Goal: Task Accomplishment & Management: Use online tool/utility

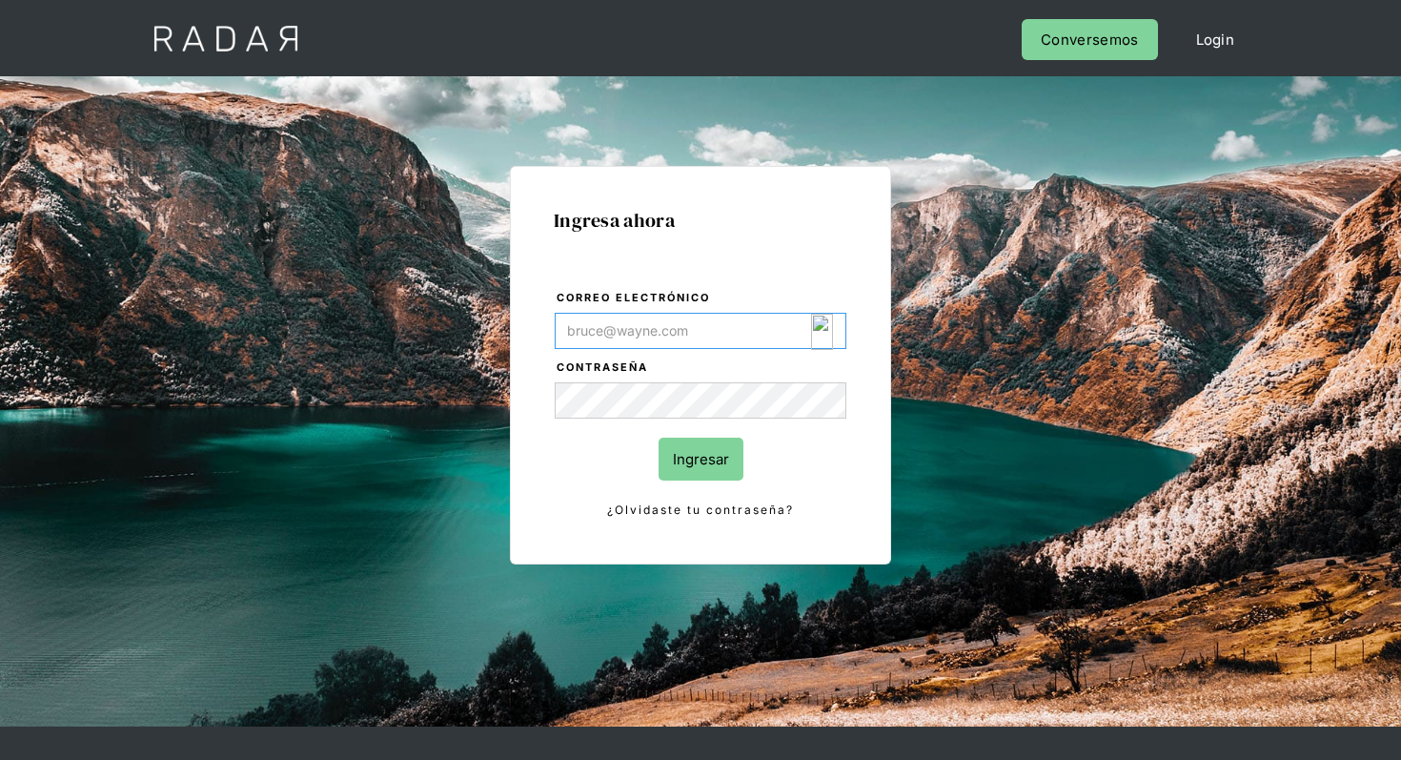
click at [833, 323] on div "Login Form" at bounding box center [829, 332] width 36 height 36
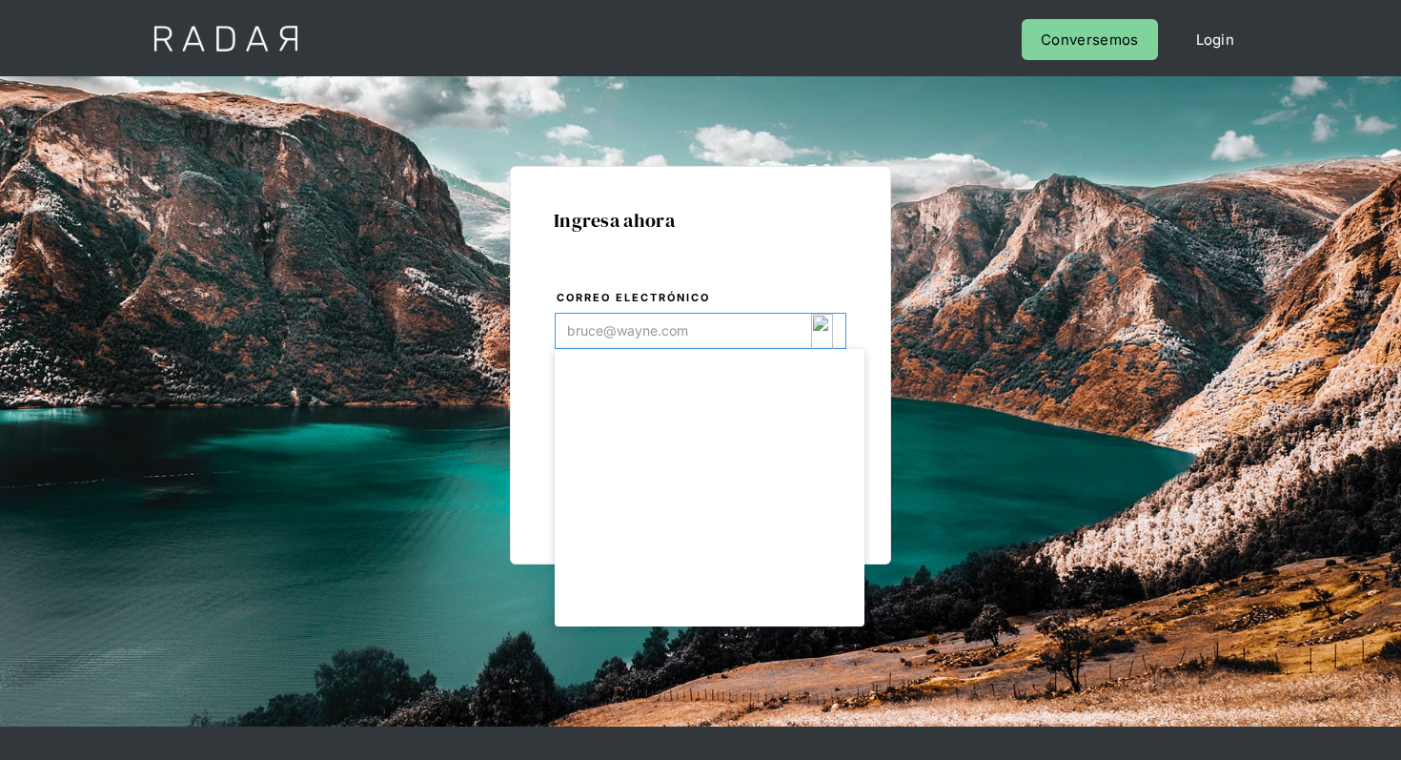
type input "[EMAIL_ADDRESS][DOMAIN_NAME]"
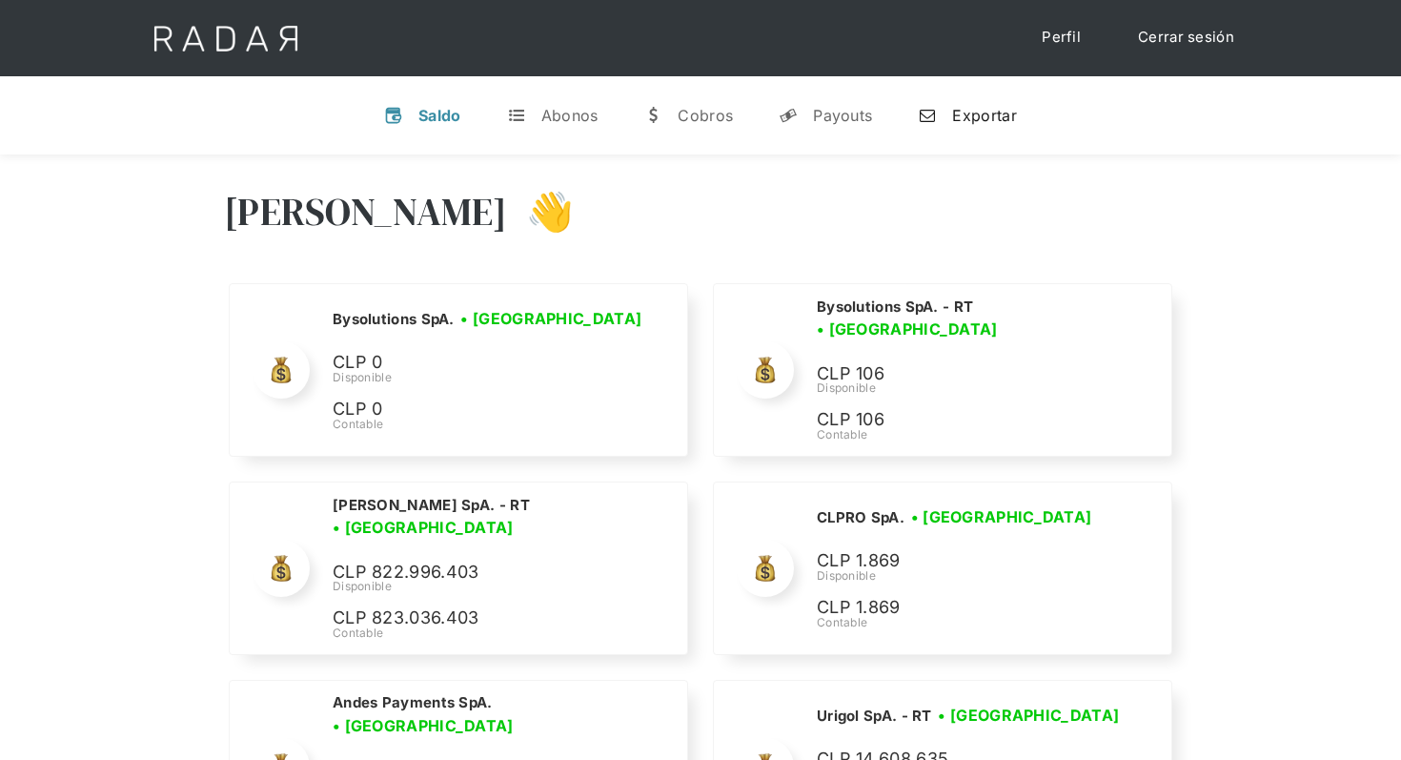
click at [962, 113] on div "Exportar" at bounding box center [984, 115] width 64 height 19
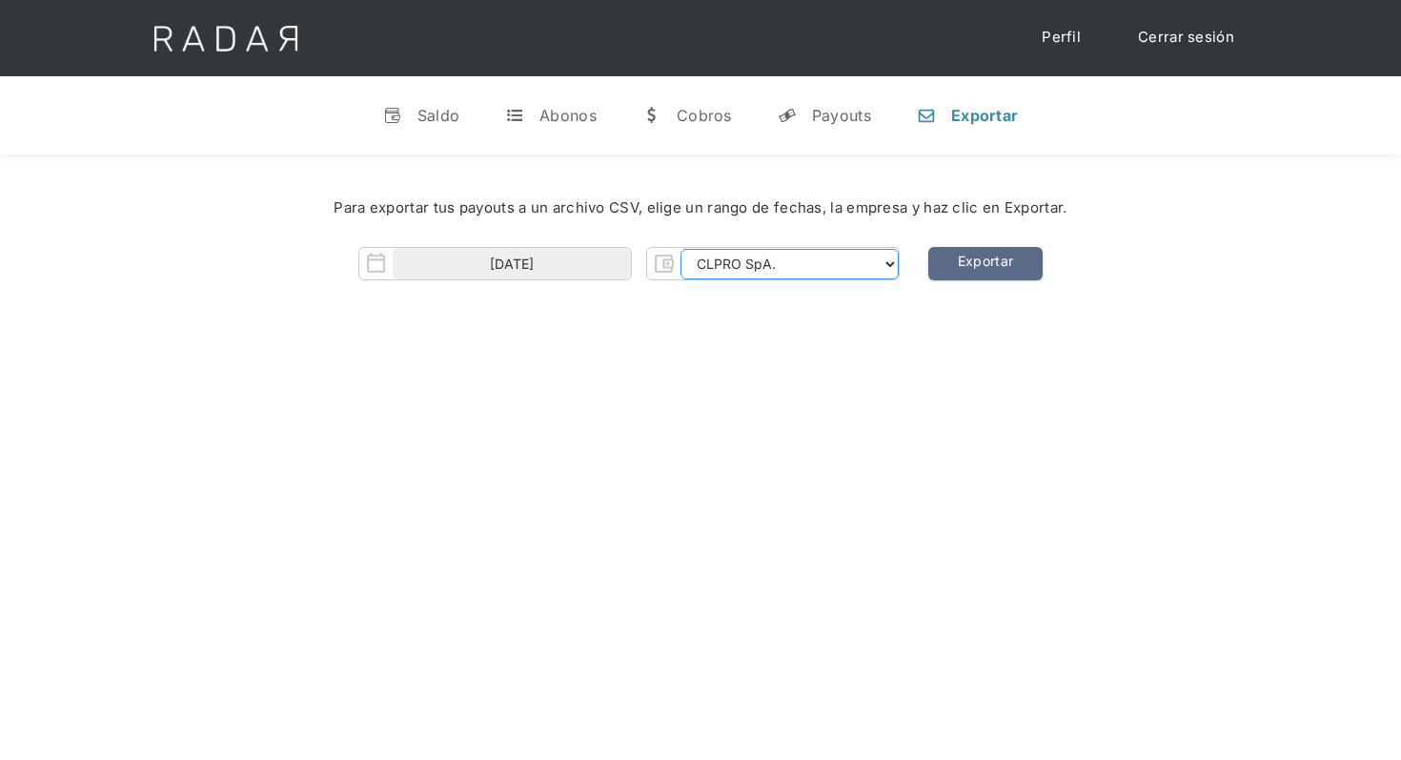
click at [812, 263] on select "CLPRO SpA. Coster SpA. Urigol SpA. Bysolutions SpA. Clmax SpA. Andes Payments S…" at bounding box center [790, 264] width 218 height 30
select select "clpro-rt"
click at [682, 249] on select "CLPRO SpA. Coster SpA. Urigol SpA. Bysolutions SpA. Clmax SpA. Andes Payments S…" at bounding box center [790, 264] width 218 height 30
click at [888, 261] on select "CLPRO SpA. Coster SpA. Urigol SpA. Bysolutions SpA. Clmax SpA. Andes Payments S…" at bounding box center [790, 264] width 218 height 30
click at [662, 265] on img "Form" at bounding box center [663, 263] width 33 height 33
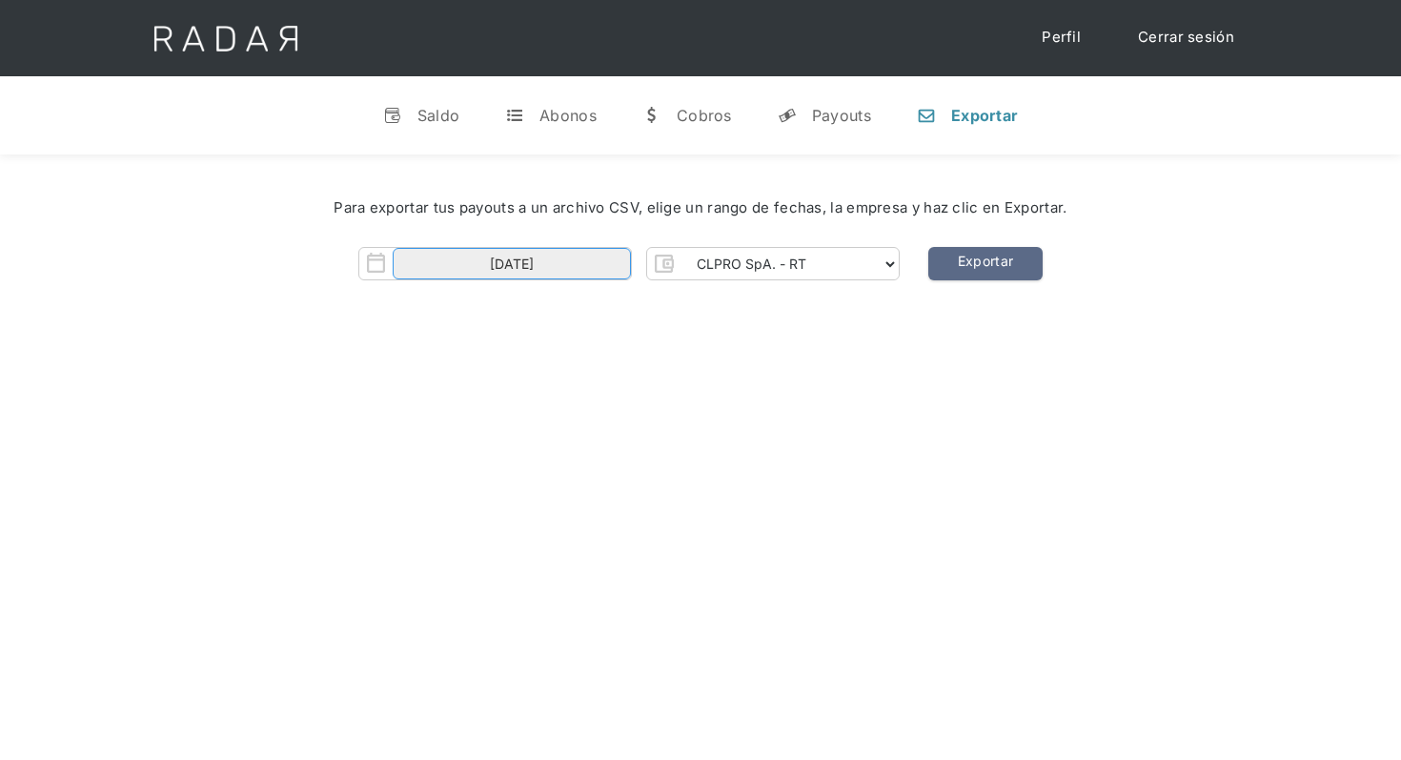
click at [467, 263] on input "01-09-2025" at bounding box center [512, 263] width 238 height 31
click at [411, 305] on icon at bounding box center [410, 300] width 13 height 13
select select "7"
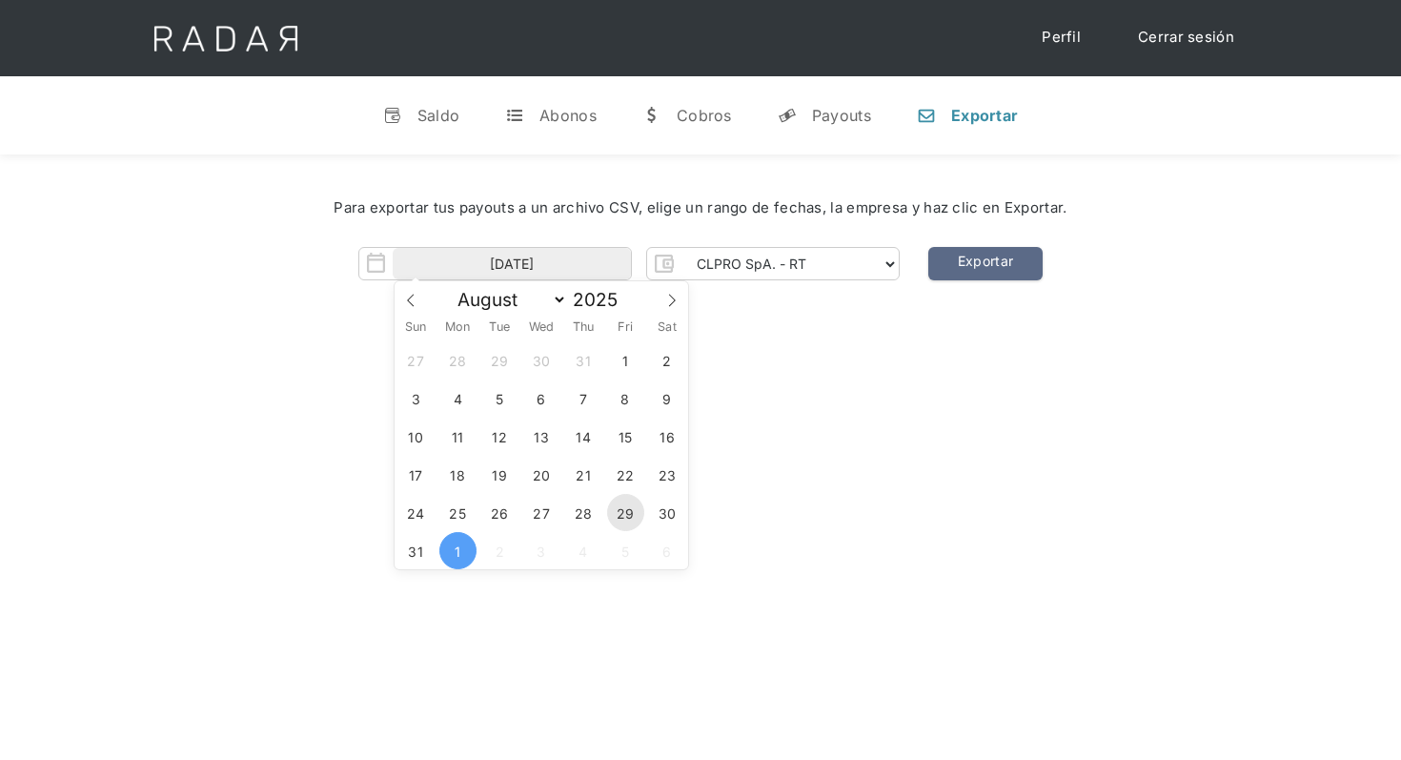
click at [631, 505] on span "29" at bounding box center [625, 512] width 37 height 37
click at [454, 560] on span "1" at bounding box center [457, 550] width 37 height 37
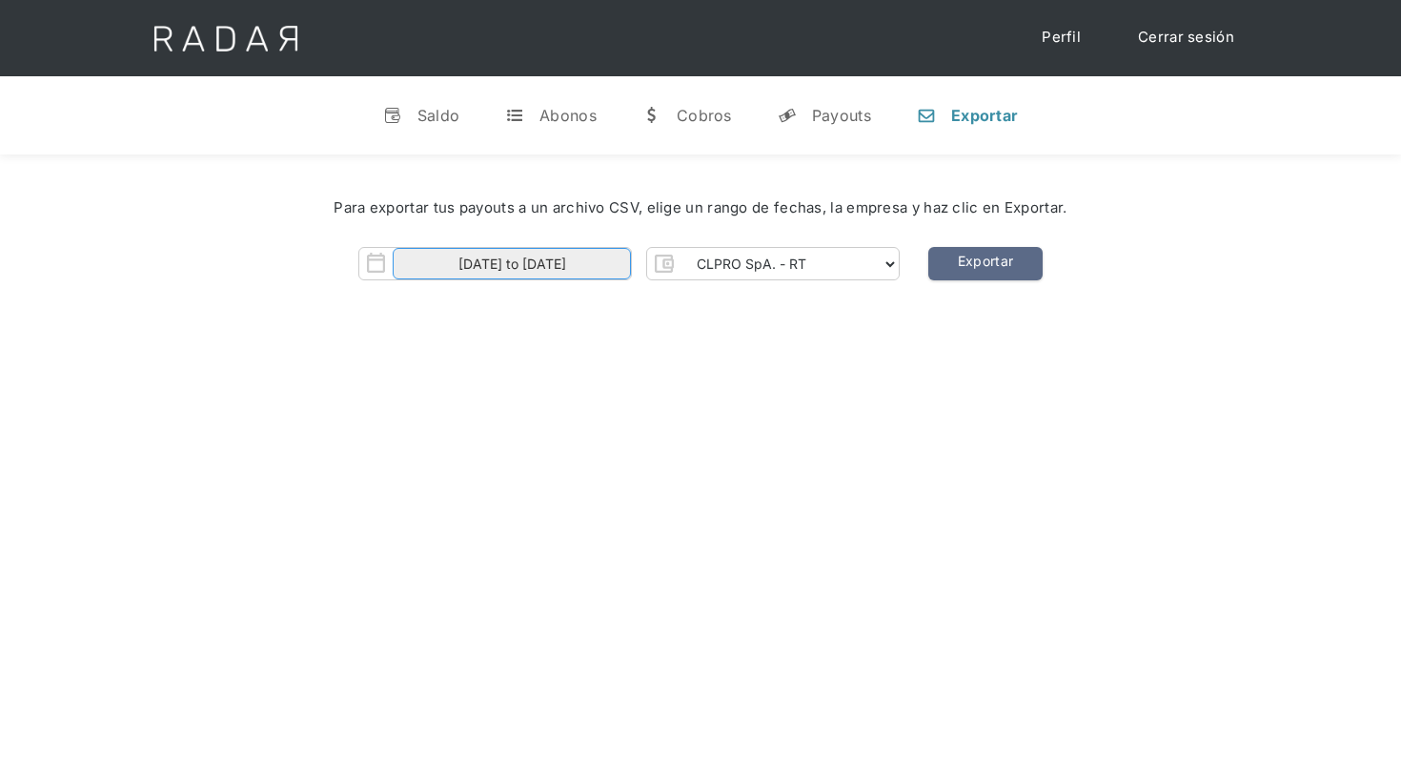
click at [590, 268] on input "29-08-2025 to 01-09-2025" at bounding box center [512, 263] width 238 height 31
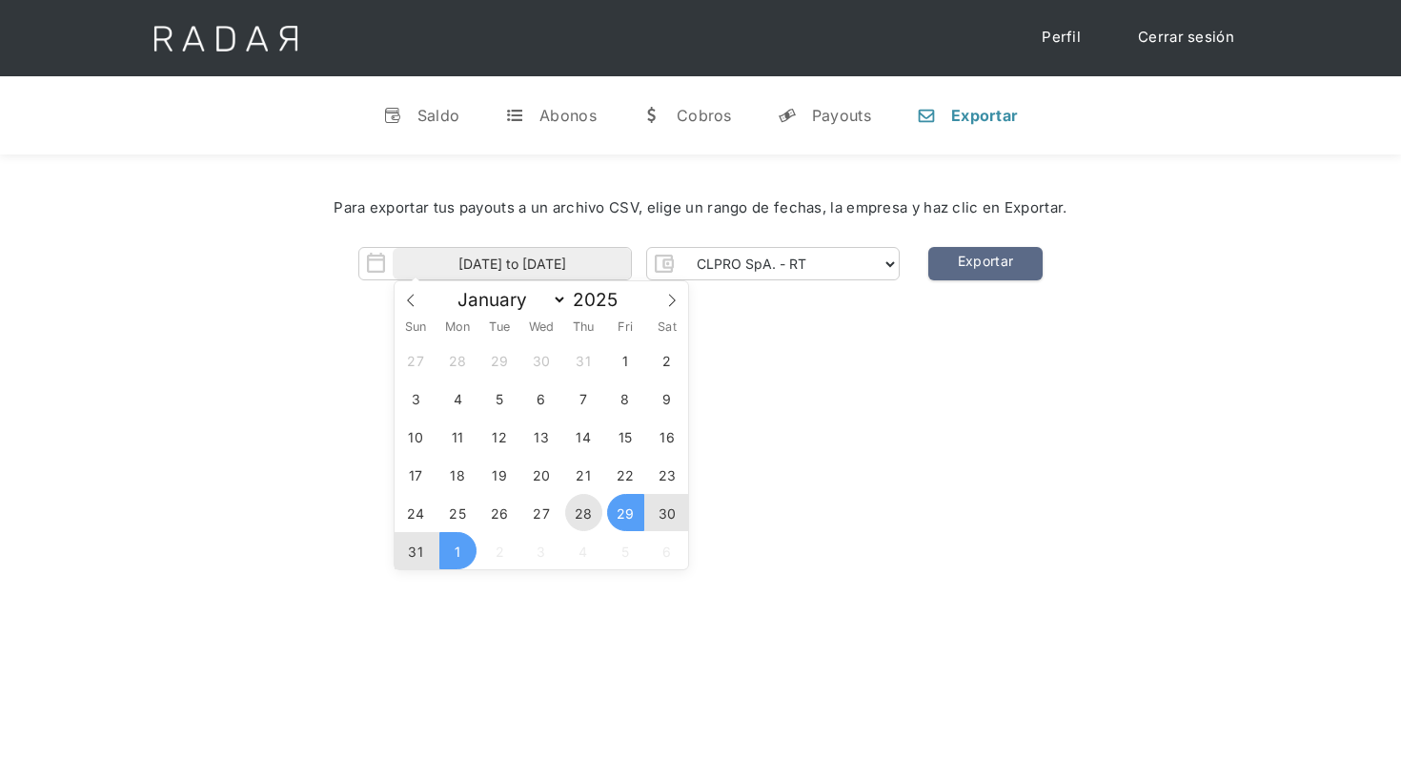
click at [578, 515] on span "28" at bounding box center [583, 512] width 37 height 37
click at [461, 549] on span "1" at bounding box center [457, 550] width 37 height 37
type input "28-08-2025 to 01-09-2025"
click at [826, 366] on div "Hola Nicola 👋 Cargando tus cuentas... Nombre de la empresa • Conectada • Descon…" at bounding box center [700, 534] width 1401 height 760
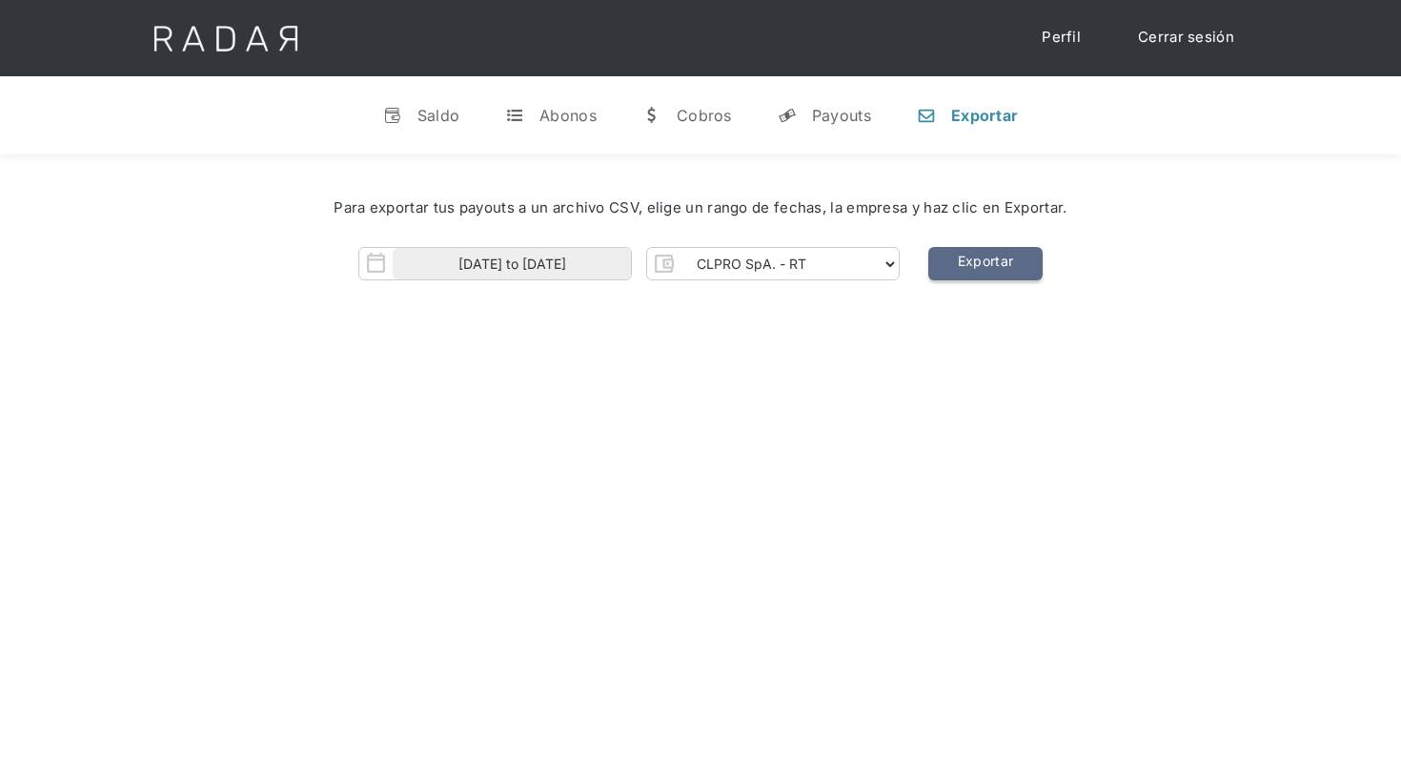
click at [992, 267] on link "Exportar" at bounding box center [985, 263] width 114 height 33
click at [827, 271] on select "CLPRO SpA. Coster SpA. Urigol SpA. Bysolutions SpA. Clmax SpA. Andes Payments S…" at bounding box center [790, 264] width 218 height 30
click at [848, 255] on select "CLPRO SpA. Coster SpA. Urigol SpA. Bysolutions SpA. Clmax SpA. Andes Payments S…" at bounding box center [790, 264] width 218 height 30
click at [682, 249] on select "CLPRO SpA. Coster SpA. Urigol SpA. Bysolutions SpA. Clmax SpA. Andes Payments S…" at bounding box center [790, 264] width 218 height 30
click at [1019, 258] on link "Exportar" at bounding box center [985, 263] width 114 height 33
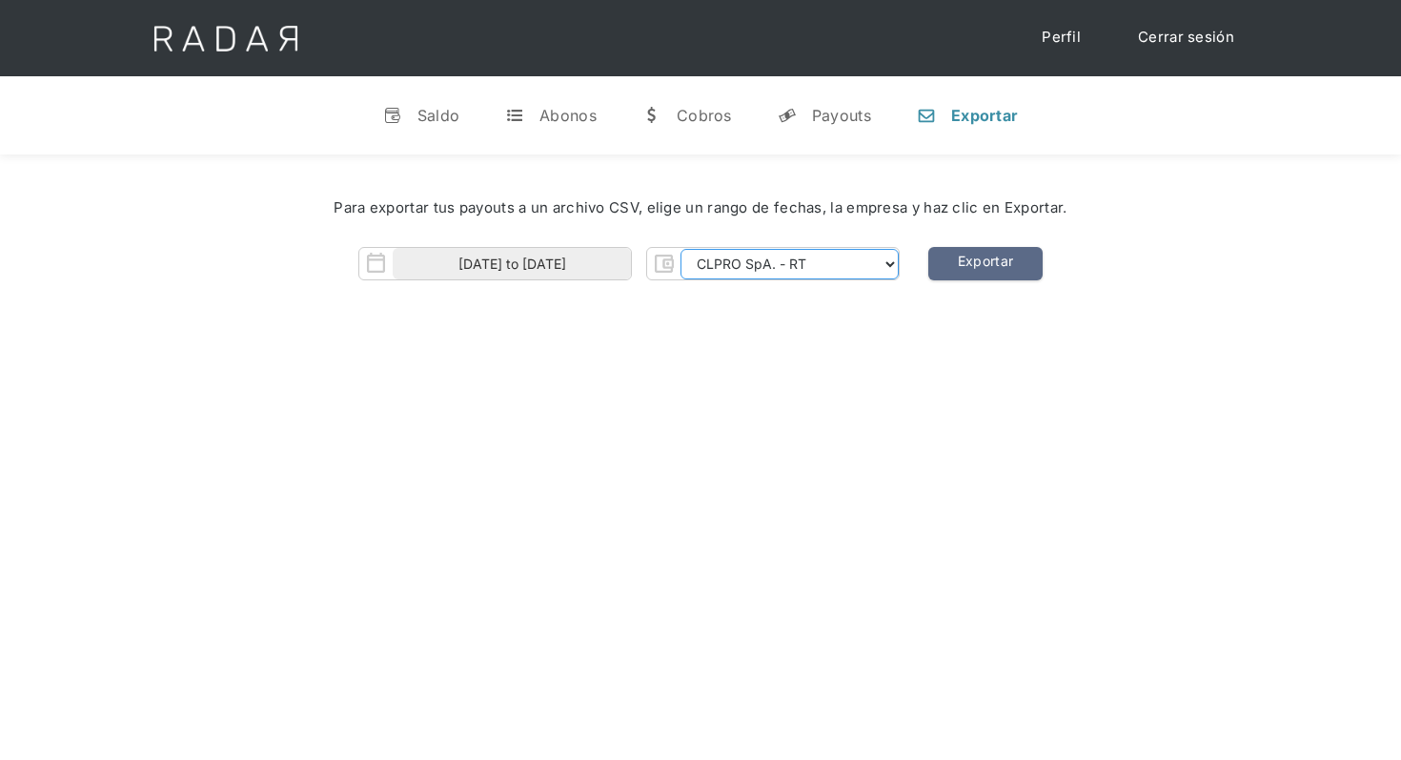
click at [886, 273] on select "CLPRO SpA. Coster SpA. Urigol SpA. Bysolutions SpA. Clmax SpA. Andes Payments S…" at bounding box center [790, 264] width 218 height 30
click at [847, 263] on select "CLPRO SpA. Coster SpA. Urigol SpA. Bysolutions SpA. Clmax SpA. Andes Payments S…" at bounding box center [790, 264] width 218 height 30
select select "urigol-rt"
click at [682, 249] on select "CLPRO SpA. Coster SpA. Urigol SpA. Bysolutions SpA. Clmax SpA. Andes Payments S…" at bounding box center [790, 264] width 218 height 30
click at [988, 267] on link "Exportar" at bounding box center [985, 263] width 114 height 33
